Goal: Task Accomplishment & Management: Use online tool/utility

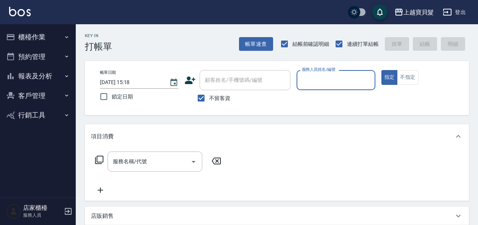
drag, startPoint x: 203, startPoint y: 98, endPoint x: 212, endPoint y: 90, distance: 12.1
click at [205, 97] on input "不留客資" at bounding box center [201, 98] width 16 height 16
checkbox input "false"
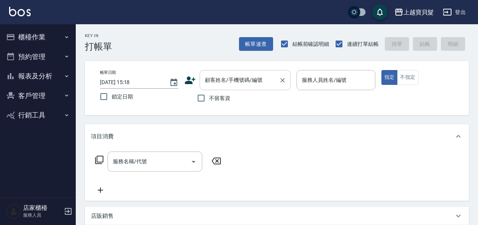
click at [235, 76] on input "顧客姓名/手機號碼/編號" at bounding box center [239, 79] width 73 height 13
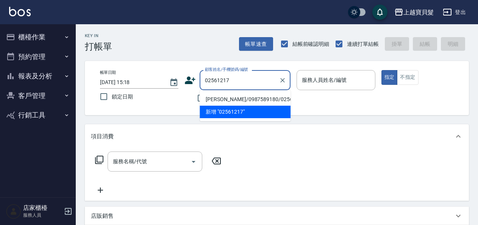
click at [223, 102] on li "[PERSON_NAME]/0987589180/02561217" at bounding box center [245, 99] width 91 height 12
type input "[PERSON_NAME]/0987589180/02561217"
type input "[PERSON_NAME]-08"
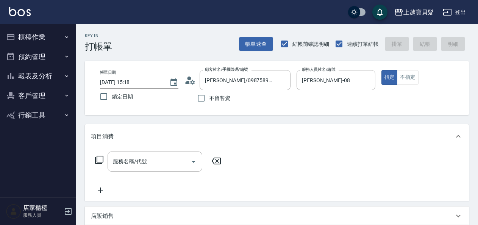
click at [101, 161] on icon at bounding box center [99, 159] width 9 height 9
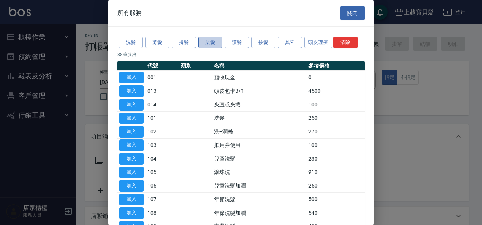
click at [210, 39] on button "染髮" at bounding box center [210, 43] width 24 height 12
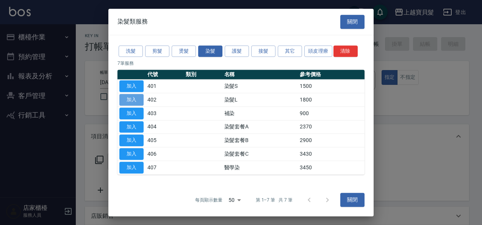
click at [137, 101] on button "加入" at bounding box center [131, 100] width 24 height 12
type input "染髮L(402)"
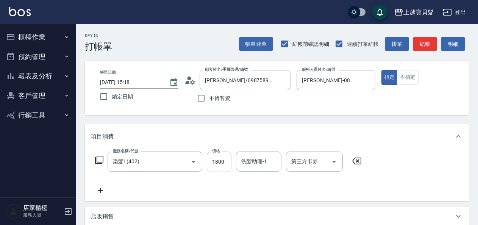
click at [212, 163] on input "1800" at bounding box center [219, 162] width 25 height 20
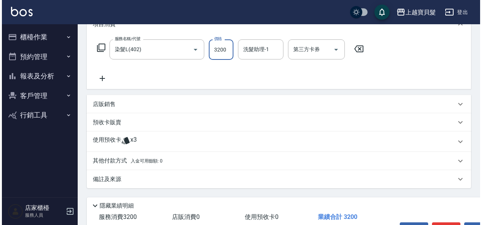
scroll to position [160, 0]
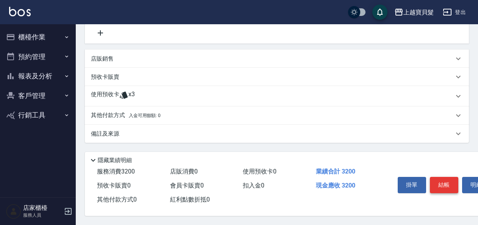
type input "3200"
click at [438, 184] on button "結帳" at bounding box center [444, 185] width 28 height 16
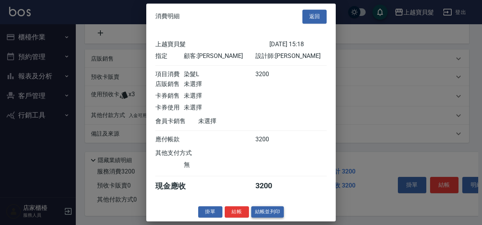
click at [264, 218] on button "結帳並列印" at bounding box center [267, 212] width 33 height 12
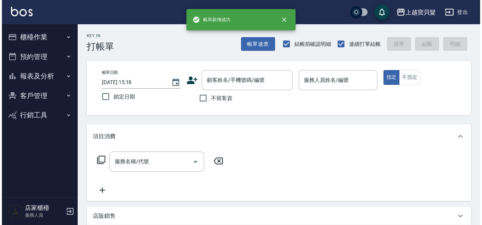
scroll to position [0, 0]
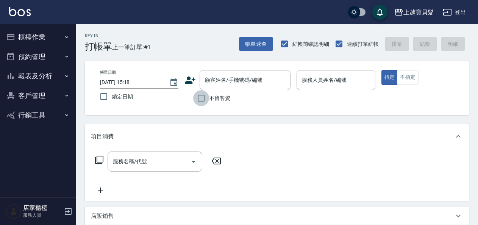
click at [200, 101] on input "不留客資" at bounding box center [201, 98] width 16 height 16
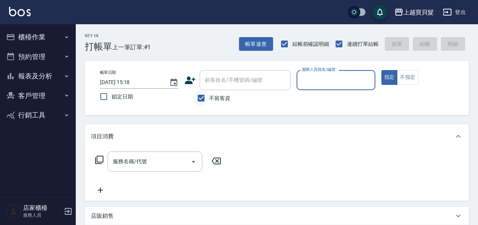
click at [204, 98] on input "不留客資" at bounding box center [201, 98] width 16 height 16
checkbox input "false"
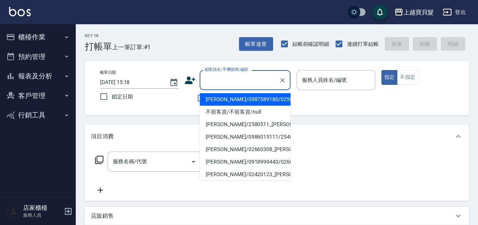
click at [222, 80] on input "顧客姓名/手機號碼/編號" at bounding box center [239, 79] width 73 height 13
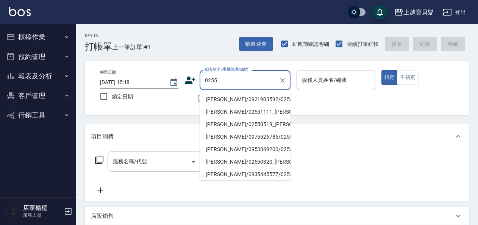
click at [223, 99] on li "[PERSON_NAME]/0921903592/02551127" at bounding box center [245, 99] width 91 height 12
type input "[PERSON_NAME]/0921903592/02551127"
type input "[PERSON_NAME]-08"
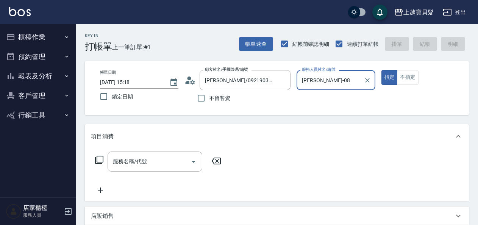
click at [98, 156] on icon at bounding box center [99, 160] width 8 height 8
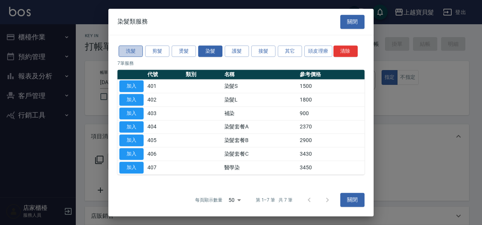
click at [124, 51] on button "洗髮" at bounding box center [131, 51] width 24 height 12
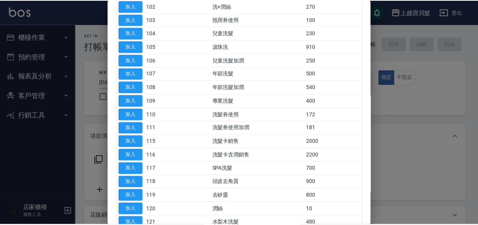
scroll to position [169, 0]
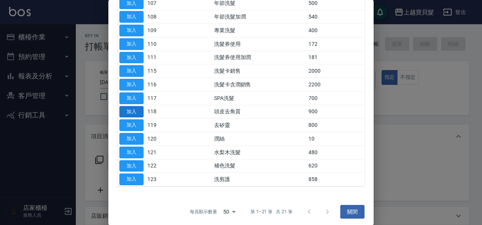
click at [133, 109] on button "加入" at bounding box center [131, 112] width 24 height 12
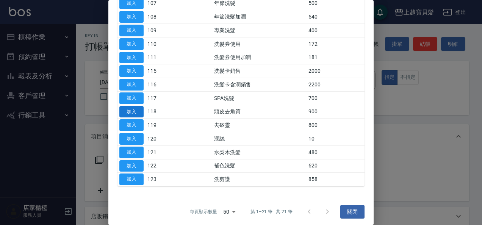
type input "頭皮去角質(118)"
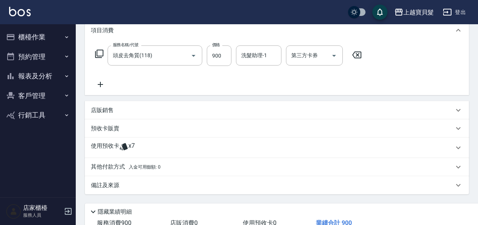
scroll to position [152, 0]
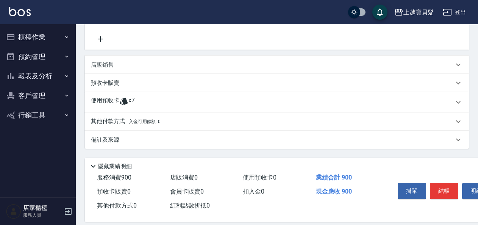
click at [125, 100] on icon at bounding box center [124, 101] width 8 height 7
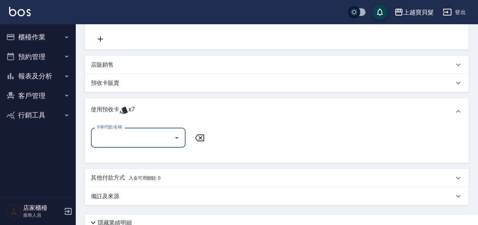
scroll to position [0, 0]
click at [172, 141] on div at bounding box center [176, 138] width 11 height 20
click at [177, 138] on icon "Open" at bounding box center [177, 138] width 4 height 2
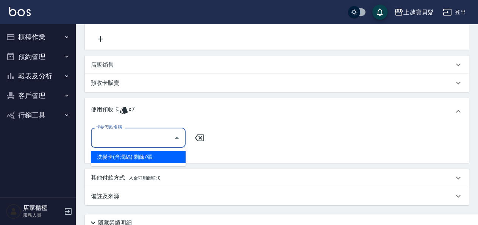
click at [170, 156] on div "洗髮卡(含潤絲) 剩餘7張" at bounding box center [138, 157] width 95 height 12
type input "洗髮卡(含潤絲)"
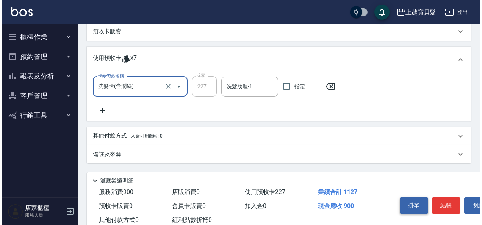
scroll to position [226, 0]
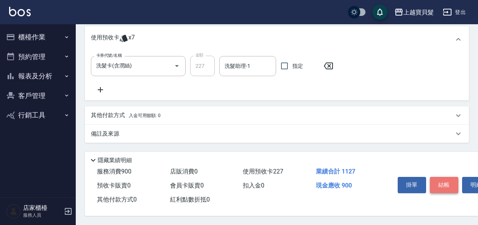
click at [442, 179] on button "結帳" at bounding box center [444, 185] width 28 height 16
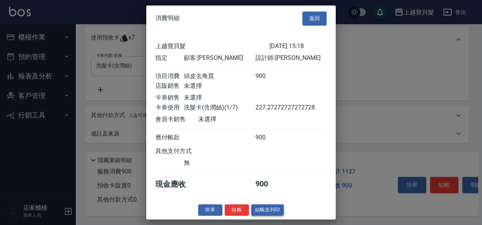
click at [275, 212] on button "結帳並列印" at bounding box center [267, 210] width 33 height 12
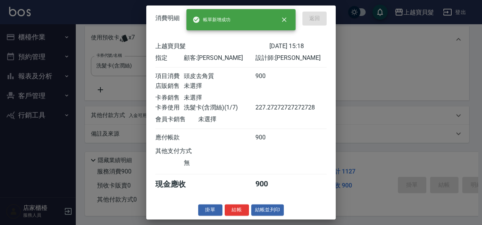
type input "[DATE] 15:19"
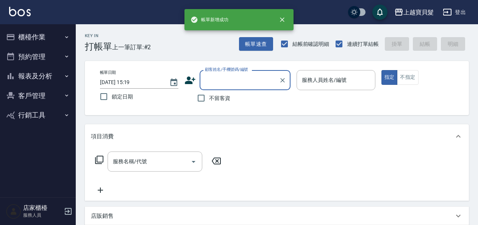
scroll to position [0, 0]
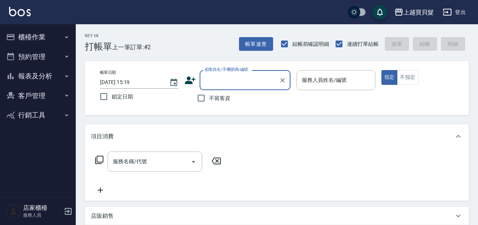
click at [47, 75] on button "報表及分析" at bounding box center [38, 76] width 70 height 20
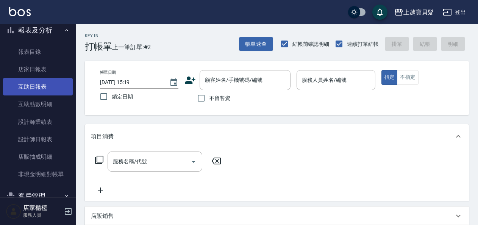
scroll to position [83, 0]
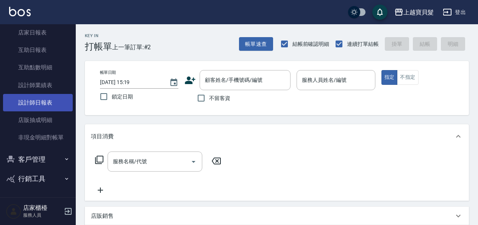
click at [45, 102] on link "設計師日報表" at bounding box center [38, 102] width 70 height 17
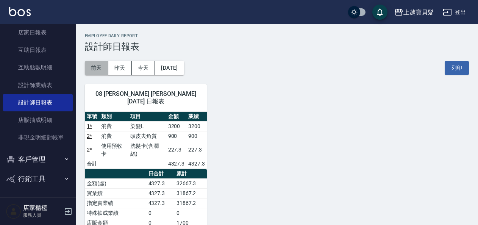
click at [102, 68] on button "前天" at bounding box center [96, 68] width 23 height 14
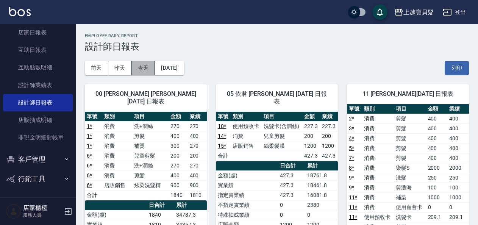
click at [144, 66] on button "今天" at bounding box center [143, 68] width 23 height 14
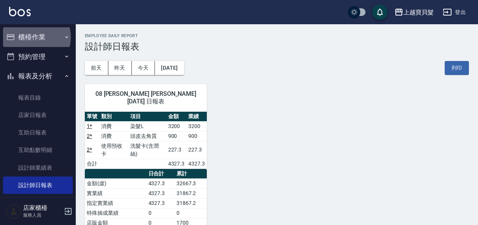
click at [32, 37] on button "櫃檯作業" at bounding box center [38, 37] width 70 height 20
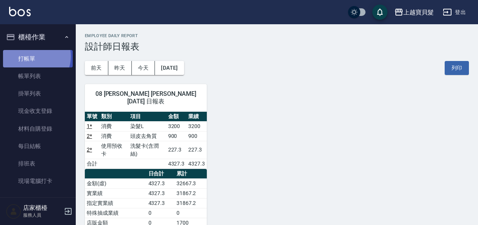
click at [32, 56] on link "打帳單" at bounding box center [38, 58] width 70 height 17
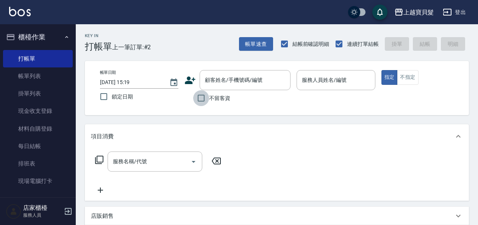
click at [202, 98] on input "不留客資" at bounding box center [201, 98] width 16 height 16
checkbox input "true"
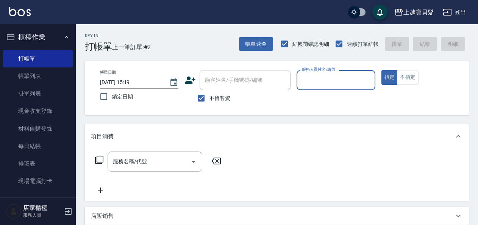
click at [342, 83] on input "服務人員姓名/編號" at bounding box center [336, 79] width 72 height 13
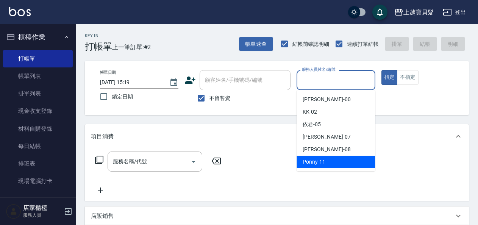
click at [334, 157] on div "Ponny -11" at bounding box center [336, 162] width 78 height 12
type input "Ponny-11"
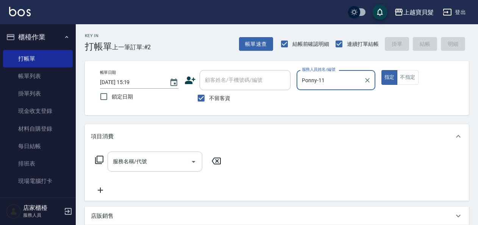
click at [133, 155] on div "服務名稱/代號 服務名稱/代號" at bounding box center [155, 162] width 95 height 20
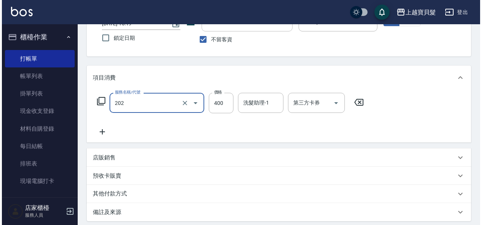
scroll to position [114, 0]
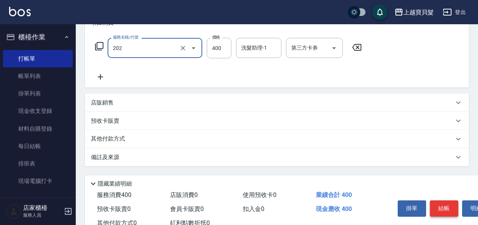
type input "剪髮(202)"
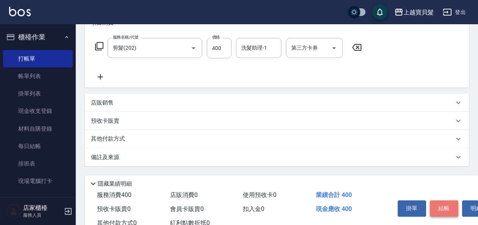
click at [445, 210] on button "結帳" at bounding box center [444, 208] width 28 height 16
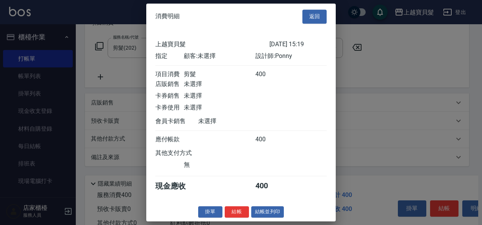
scroll to position [2, 0]
click at [270, 212] on button "結帳並列印" at bounding box center [267, 212] width 33 height 12
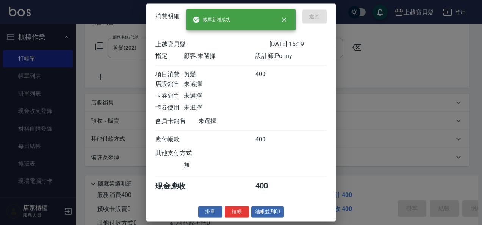
type input "[DATE] 16:10"
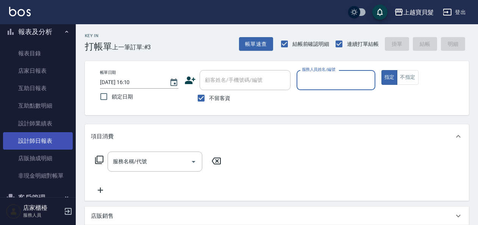
scroll to position [229, 0]
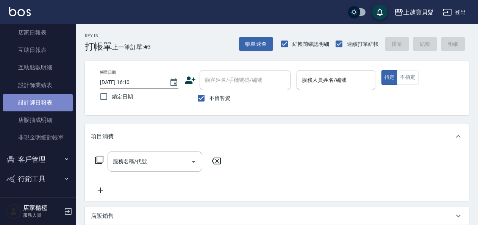
click at [42, 100] on link "設計師日報表" at bounding box center [38, 102] width 70 height 17
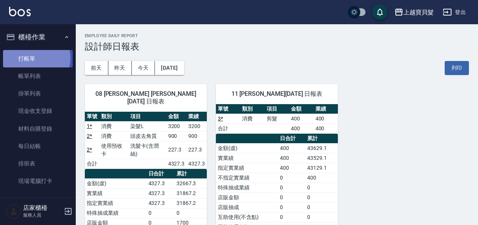
click at [34, 58] on link "打帳單" at bounding box center [38, 58] width 70 height 17
